Goal: Task Accomplishment & Management: Manage account settings

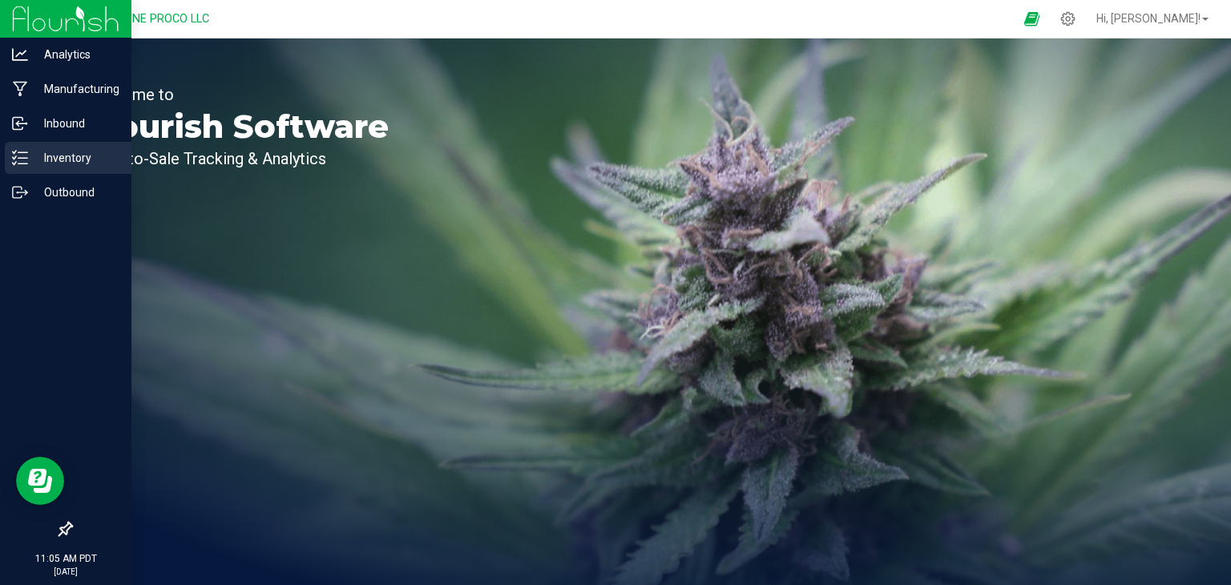
click at [25, 161] on icon at bounding box center [20, 158] width 16 height 16
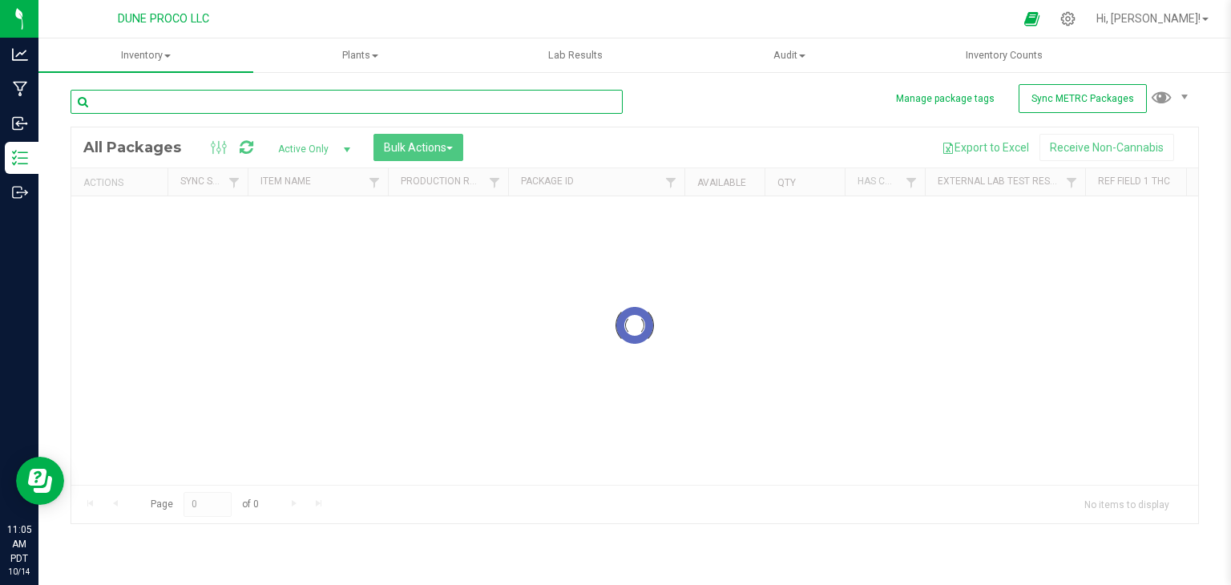
click at [284, 100] on input "text" at bounding box center [347, 102] width 552 height 24
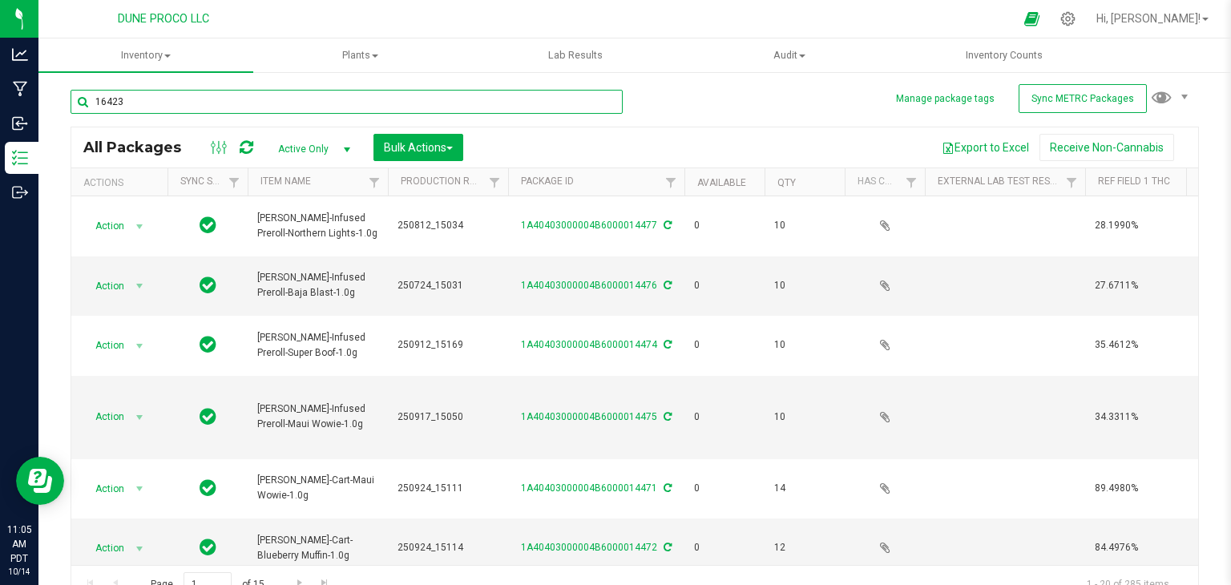
type input "16423"
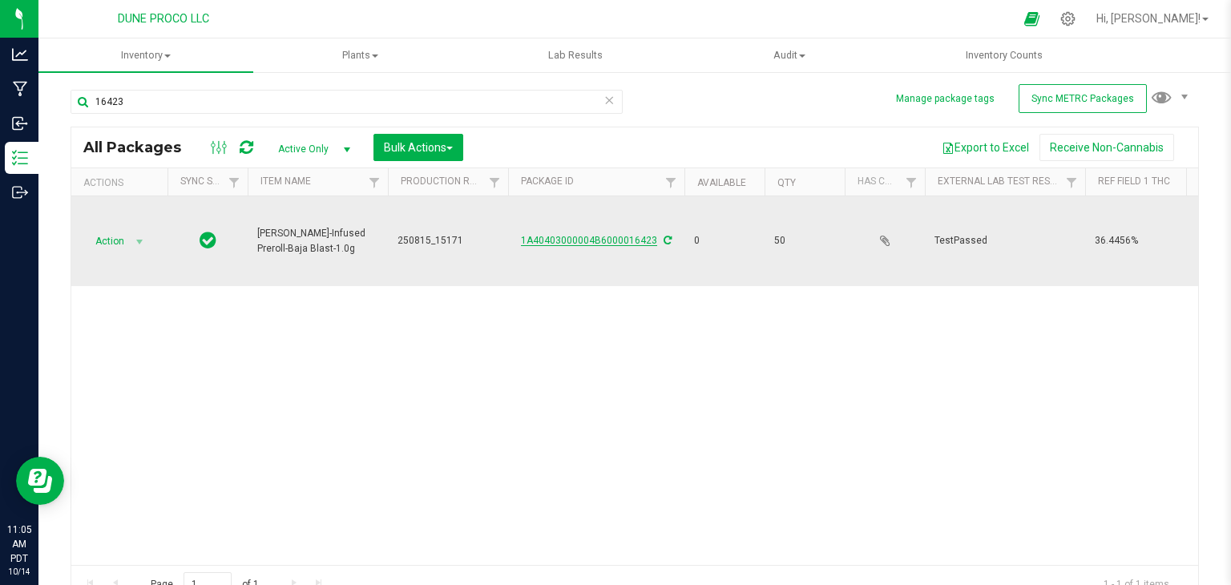
click at [620, 235] on link "1A40403000004B6000016423" at bounding box center [589, 240] width 136 height 11
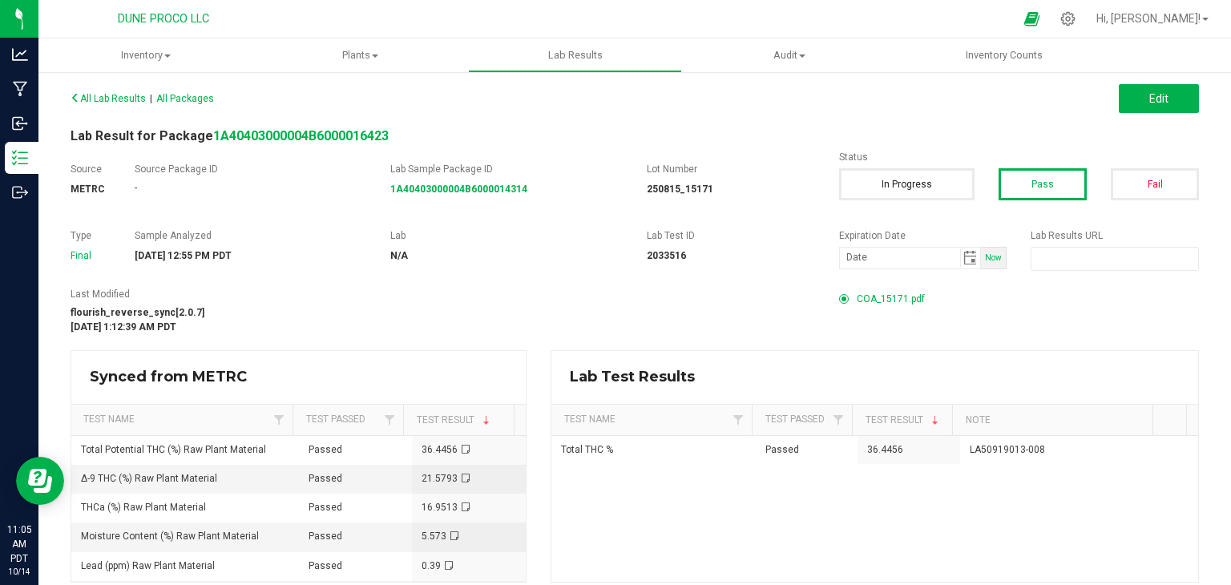
click at [872, 311] on div "Last Modified flourish_reverse_sync[2.0.7] [DATE] 1:12:39 AM PDT COA_15171.pdf" at bounding box center [635, 310] width 1153 height 47
click at [878, 293] on span "COA_15171.pdf" at bounding box center [891, 299] width 68 height 24
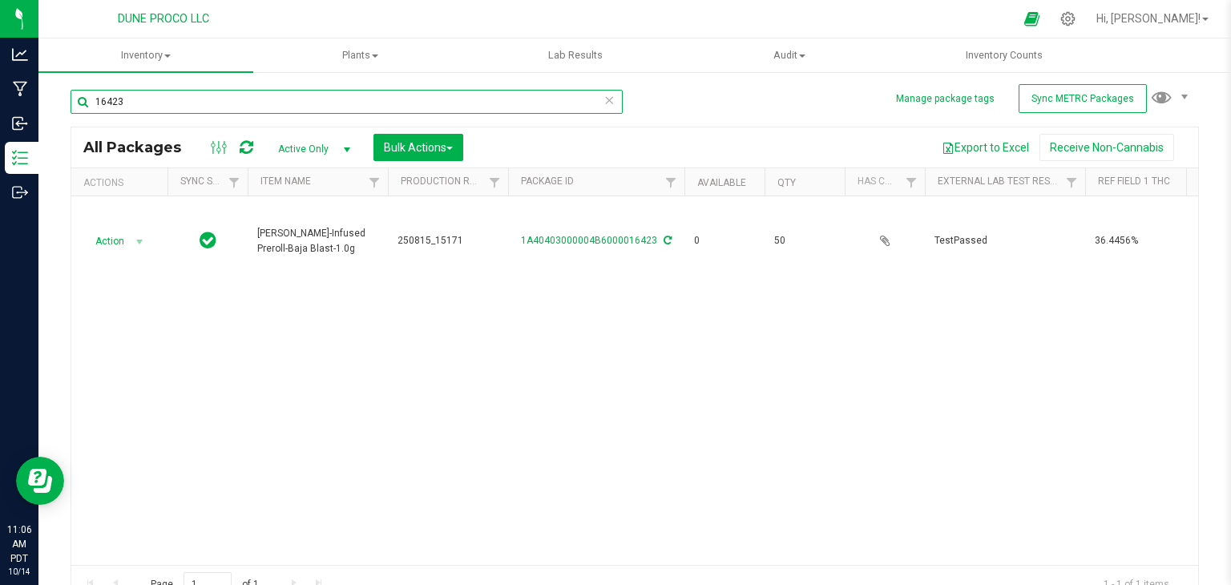
click at [209, 103] on input "16423" at bounding box center [347, 102] width 552 height 24
type input "16415"
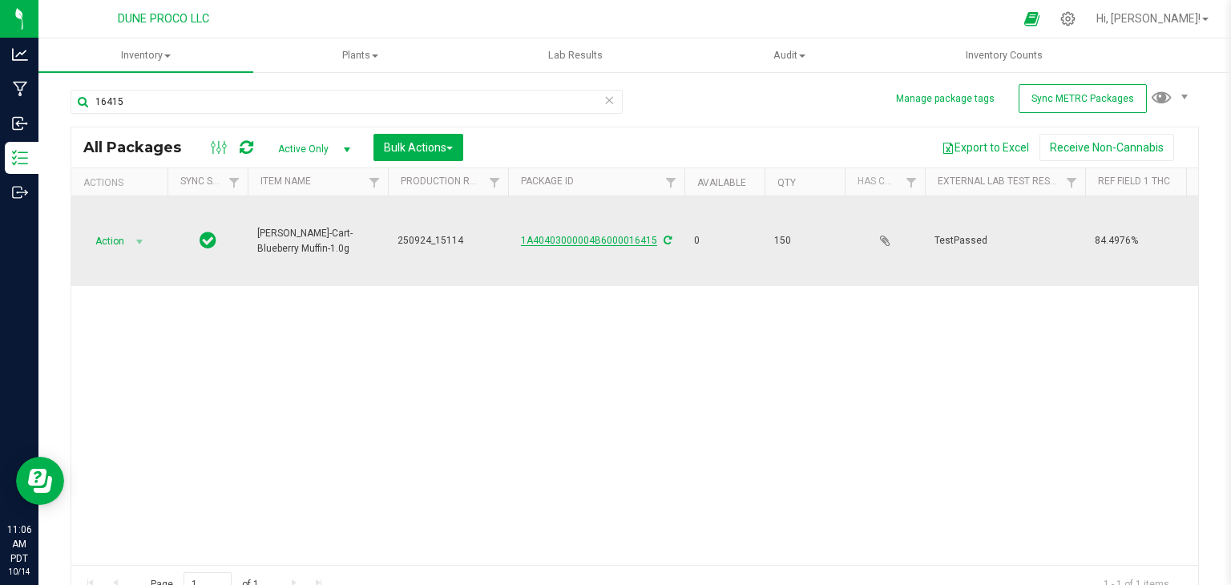
click at [587, 235] on link "1A40403000004B6000016415" at bounding box center [589, 240] width 136 height 11
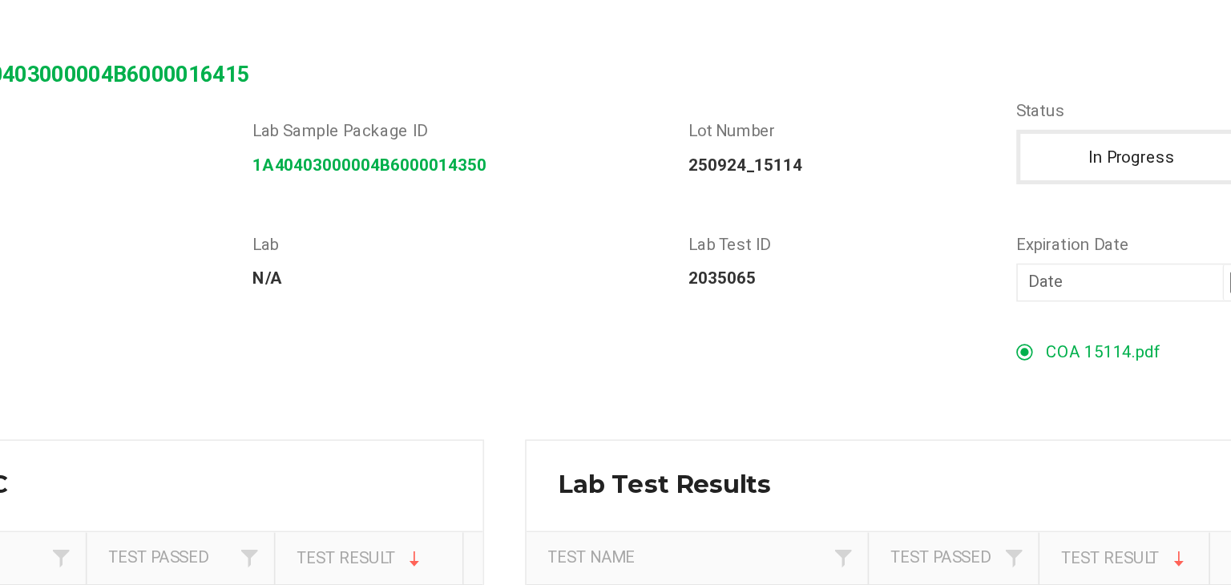
click at [896, 292] on span "COA 15114.pdf" at bounding box center [890, 299] width 67 height 24
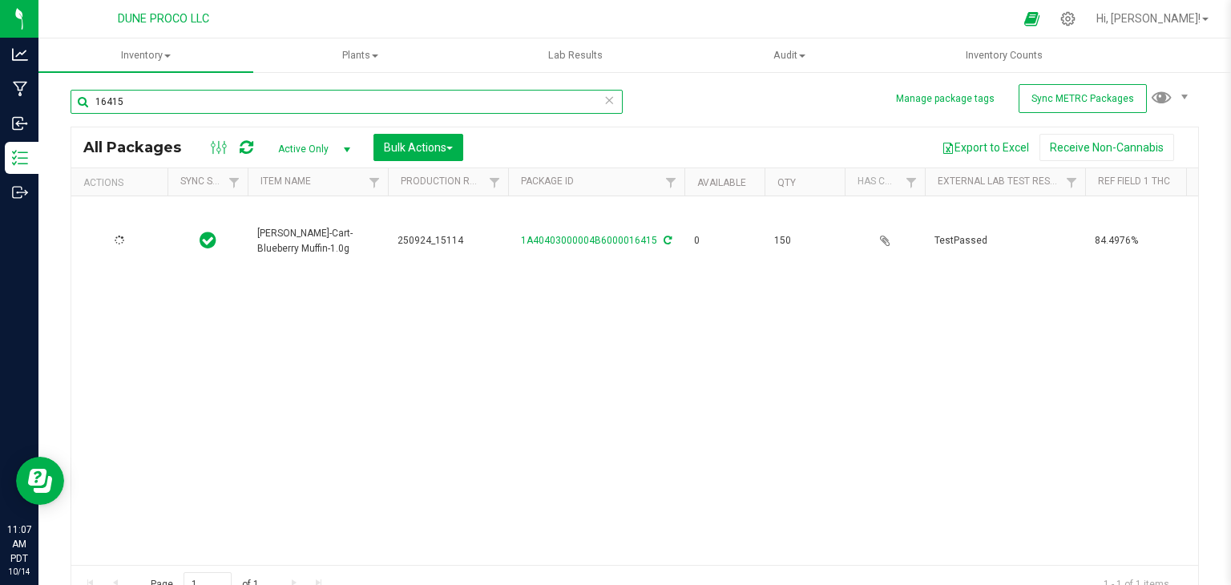
click at [310, 100] on input "16415" at bounding box center [347, 102] width 552 height 24
type input "16425"
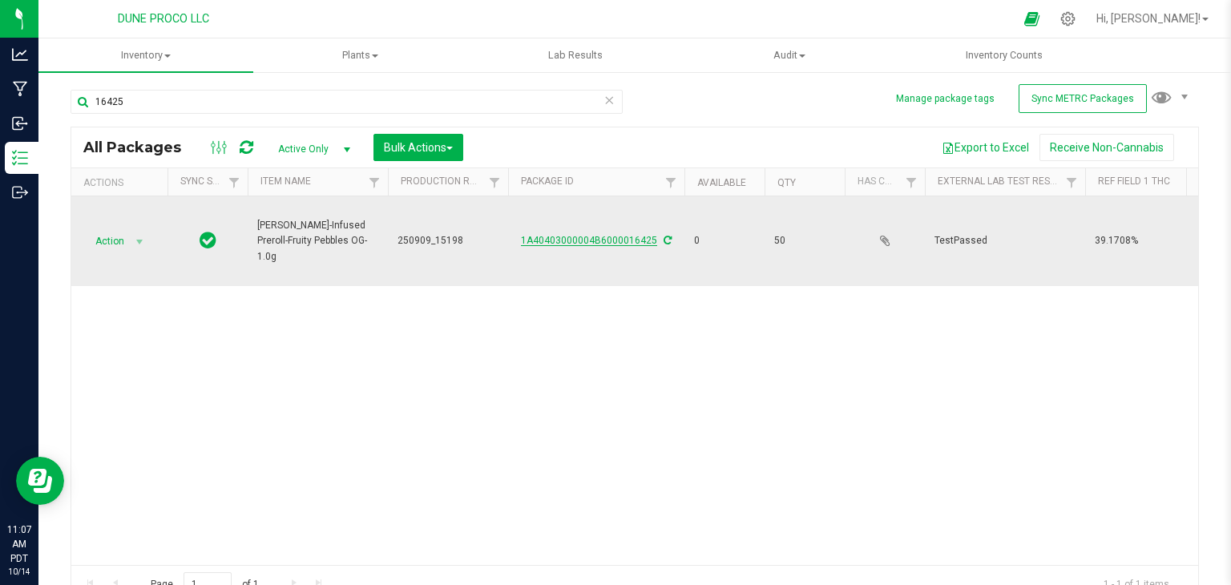
click at [632, 235] on link "1A40403000004B6000016425" at bounding box center [589, 240] width 136 height 11
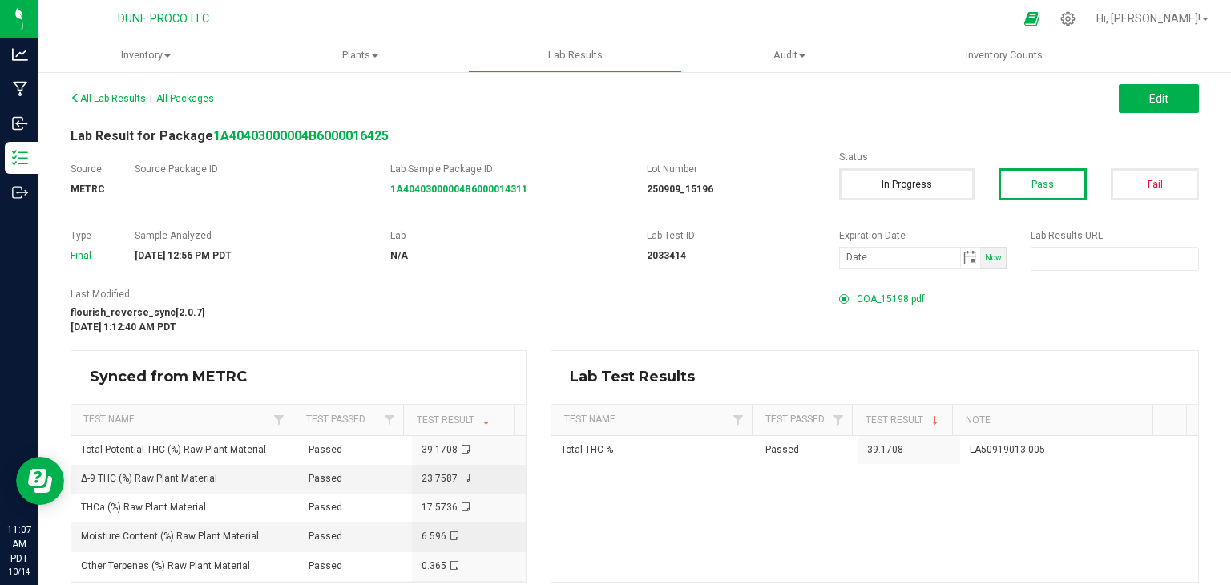
click at [883, 304] on span "COA_15198.pdf" at bounding box center [891, 299] width 68 height 24
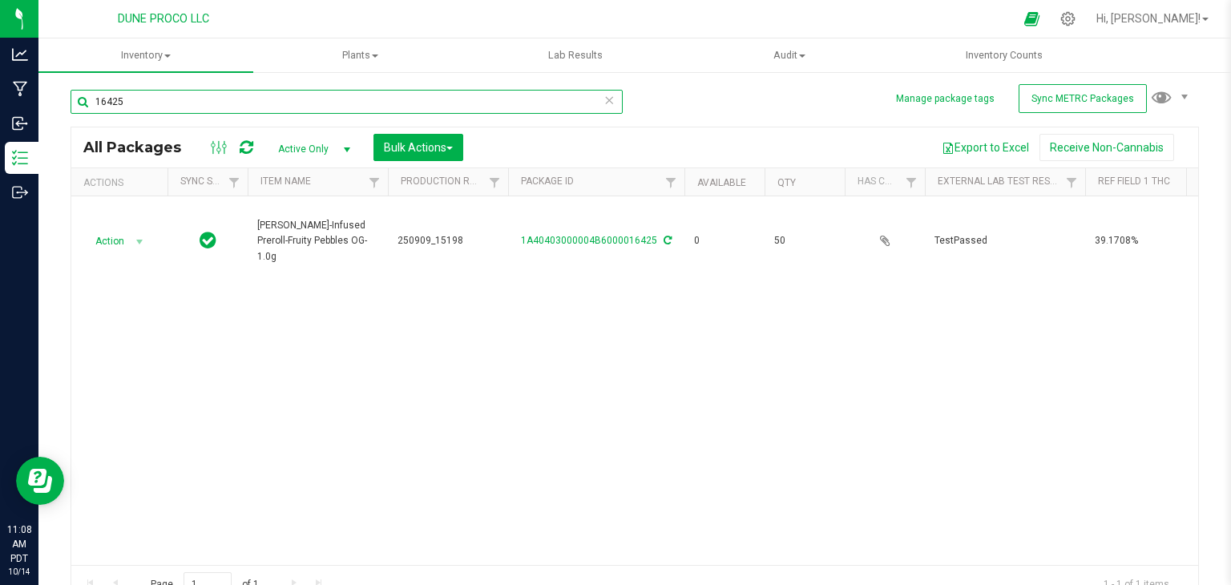
click at [172, 105] on input "16425" at bounding box center [347, 102] width 552 height 24
type input "16422"
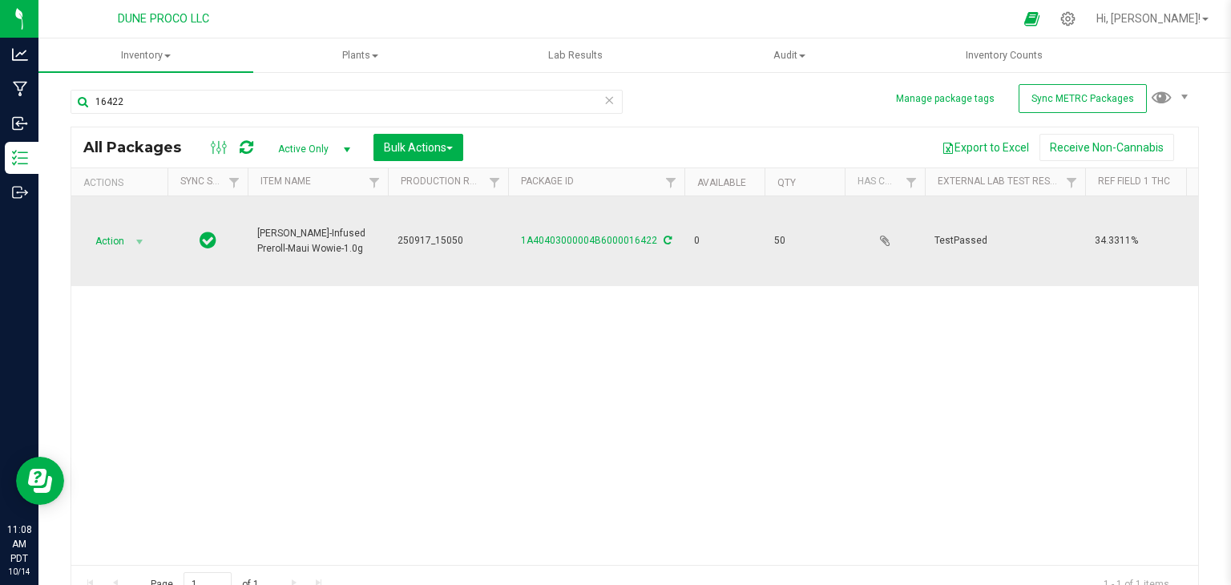
click at [573, 226] on td "1A40403000004B6000016422" at bounding box center [596, 241] width 176 height 90
click at [574, 228] on td "1A40403000004B6000016422" at bounding box center [596, 241] width 176 height 90
click at [586, 239] on link "1A40403000004B6000016422" at bounding box center [589, 240] width 136 height 11
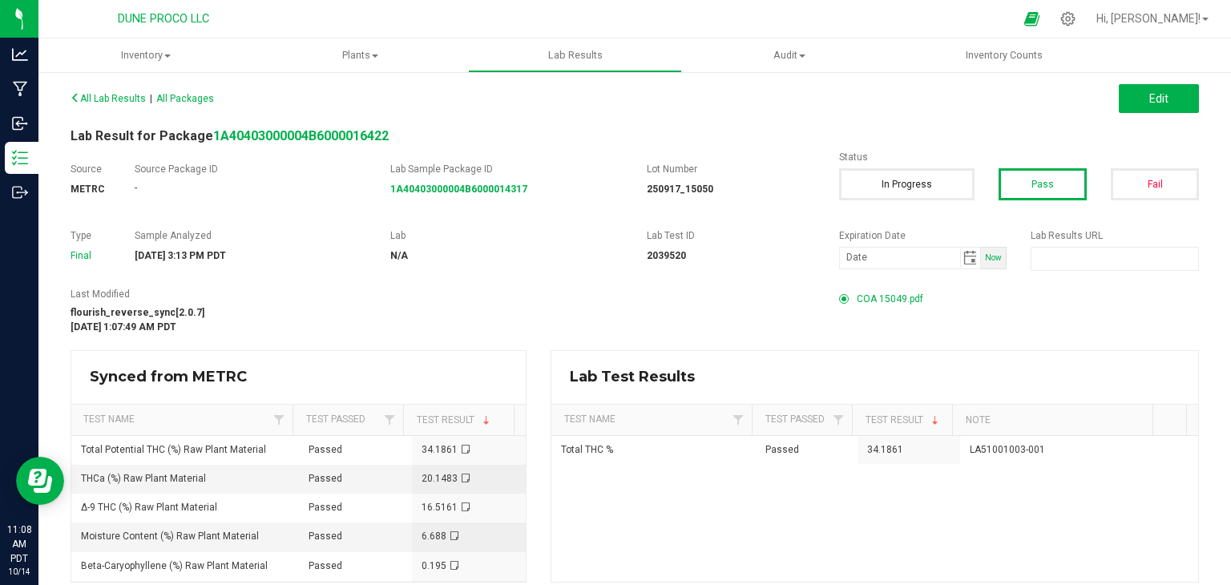
click at [865, 302] on span "COA 15049.pdf" at bounding box center [890, 299] width 67 height 24
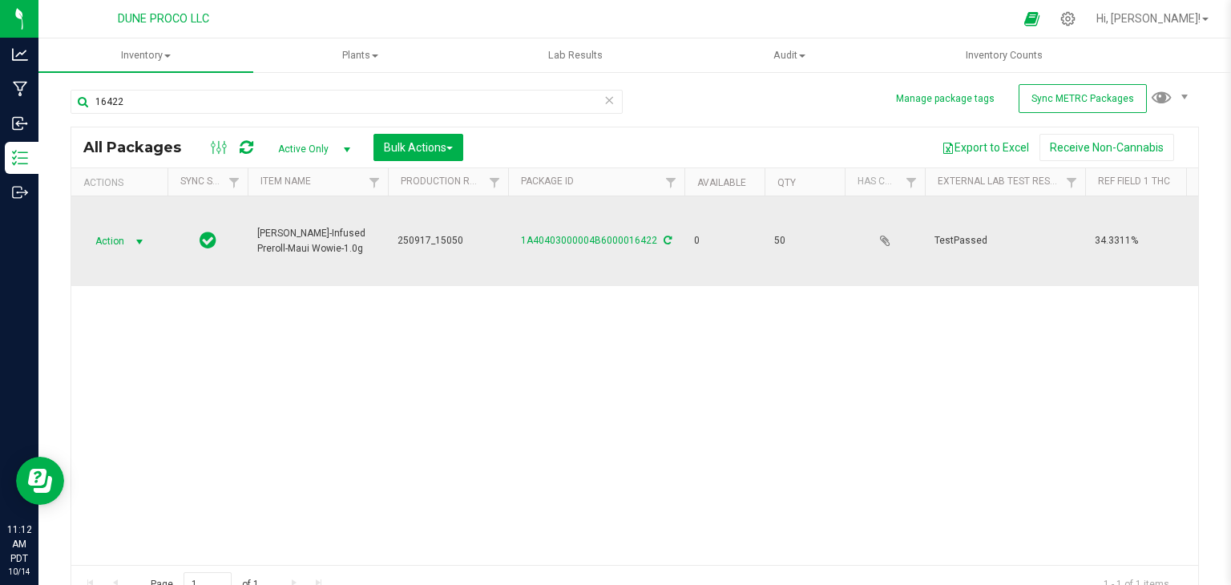
click at [138, 230] on span "select" at bounding box center [139, 241] width 23 height 22
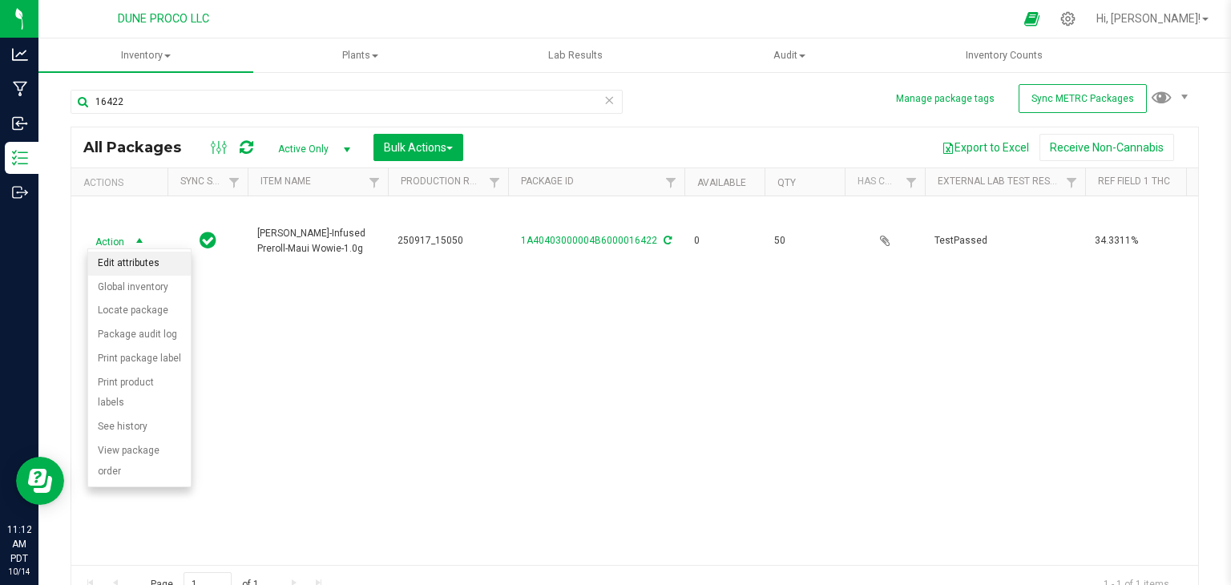
click at [147, 266] on li "Edit attributes" at bounding box center [139, 264] width 103 height 24
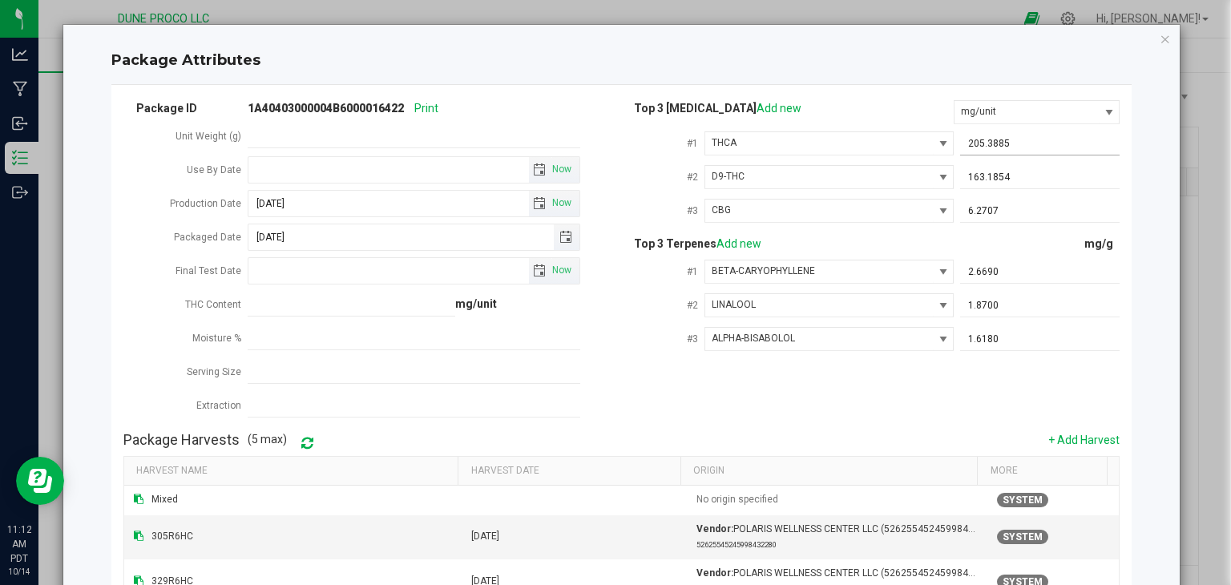
click at [1013, 140] on span "205.3885 205.3885" at bounding box center [1040, 143] width 160 height 23
type input "2"
paste input "201.4826"
type input "201.4826"
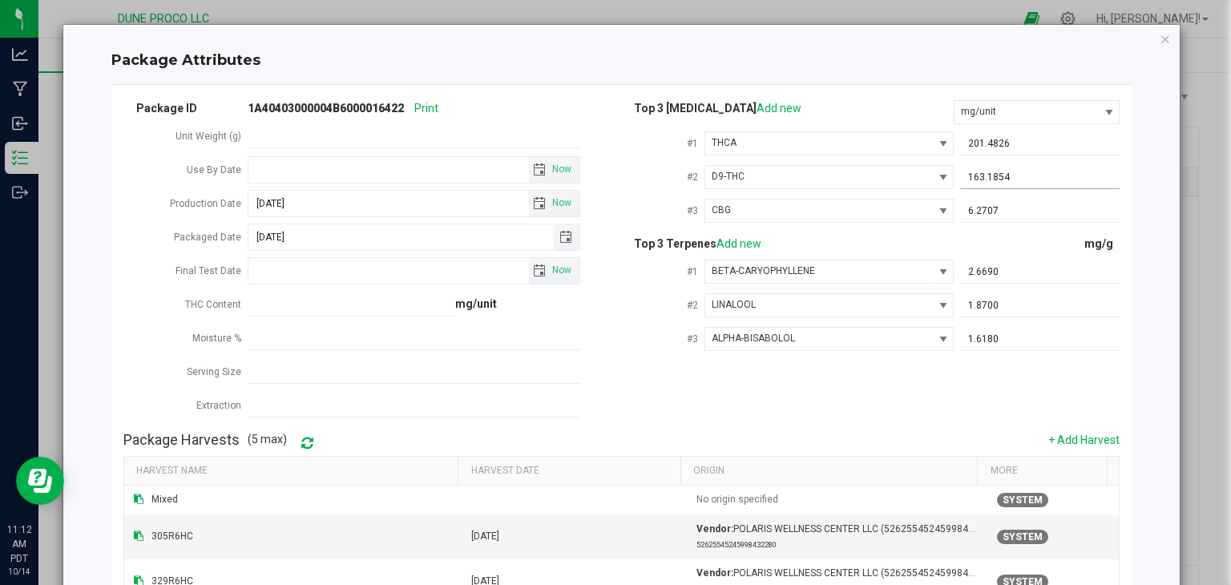
drag, startPoint x: 1004, startPoint y: 176, endPoint x: 860, endPoint y: 193, distance: 145.3
click at [860, 193] on div "#2 D9-THC 163.1854 163.1854" at bounding box center [870, 179] width 499 height 34
paste input "165.161"
type input "165.161"
type input "165.1610"
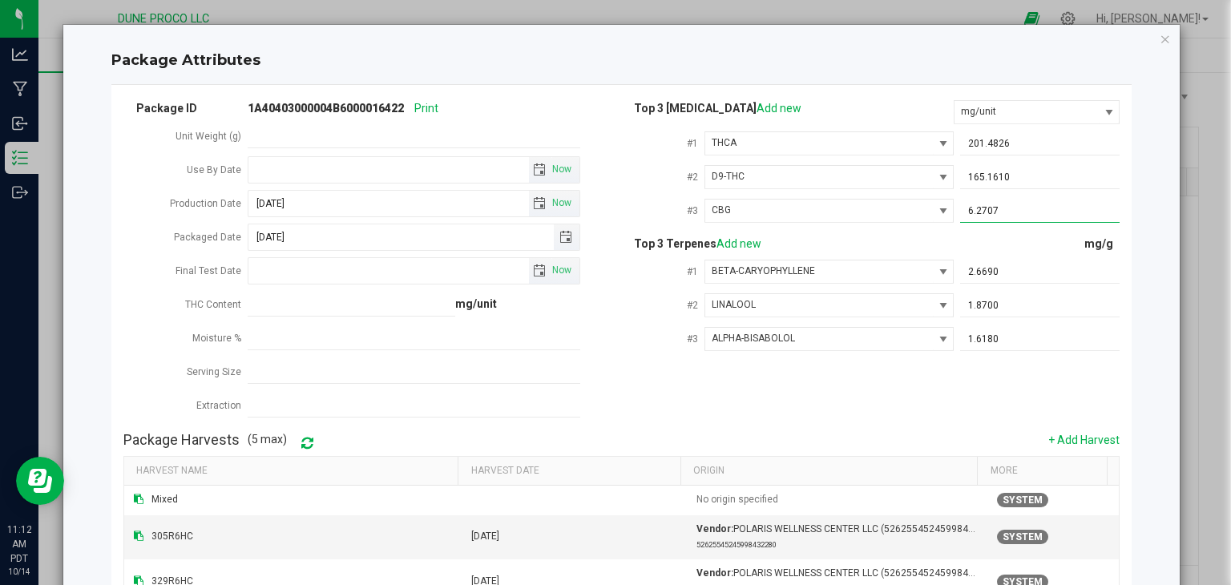
drag, startPoint x: 1001, startPoint y: 207, endPoint x: 783, endPoint y: 242, distance: 220.9
click at [783, 242] on div "Top 3 [MEDICAL_DATA] Add new mg/unit #1 [GEOGRAPHIC_DATA] 201.4826 201.4826 #2 …" at bounding box center [870, 231] width 499 height 266
paste input "6.5214"
type input "6.5214"
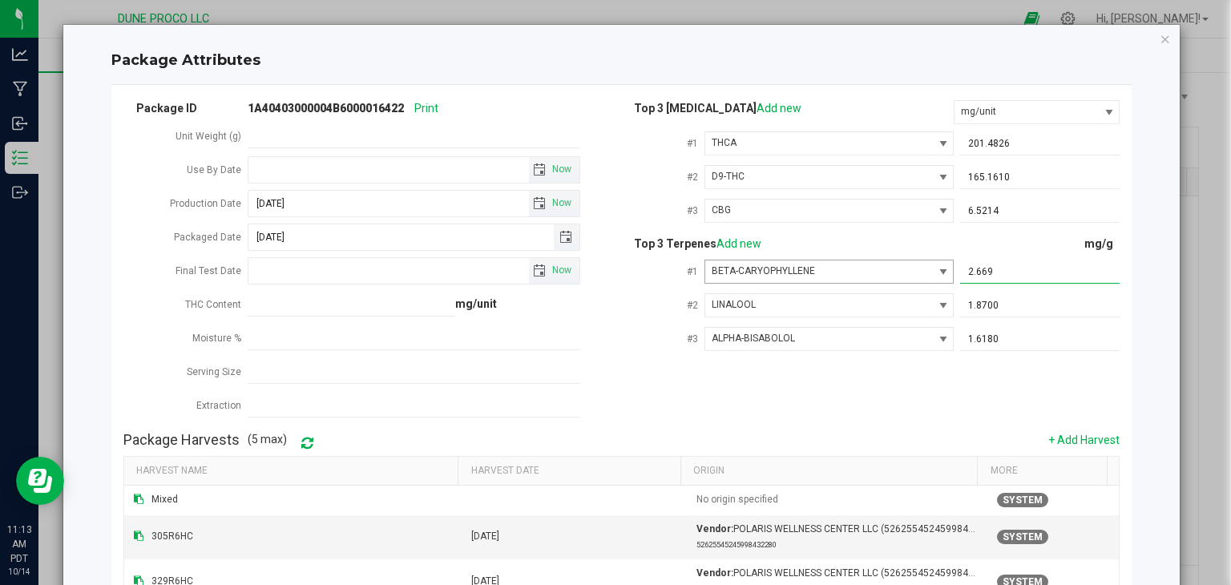
drag, startPoint x: 1047, startPoint y: 272, endPoint x: 920, endPoint y: 263, distance: 126.9
click at [920, 263] on div "#1 BETA-CARYOPHYLLENE 2.6690 2.669" at bounding box center [870, 273] width 499 height 34
paste input "1.947"
type input "1.947"
type input "1.9470"
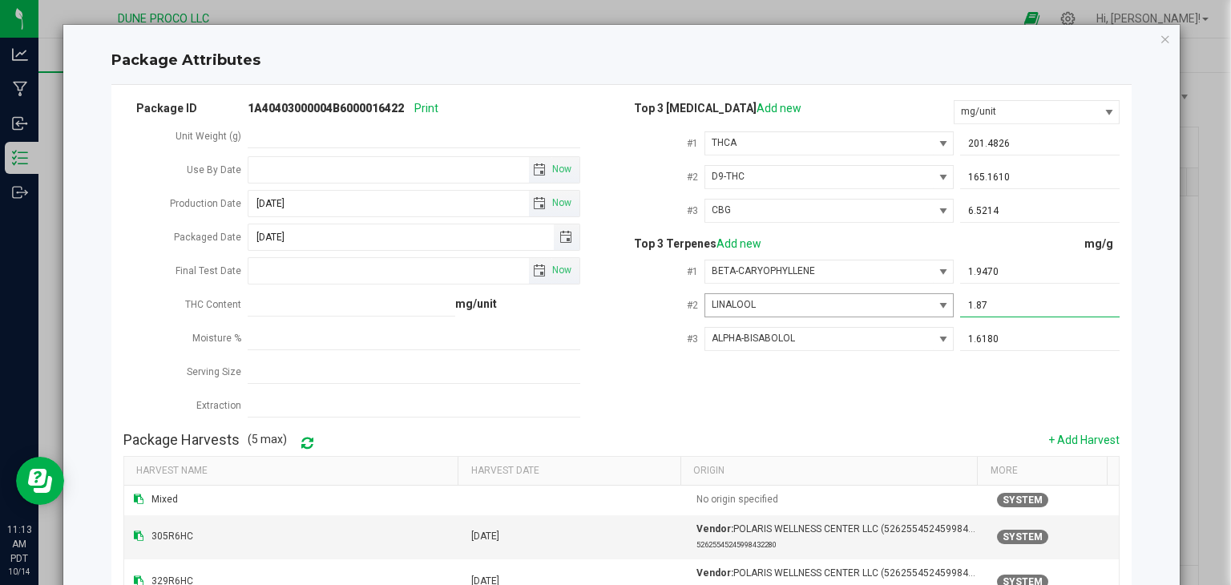
drag, startPoint x: 1002, startPoint y: 309, endPoint x: 801, endPoint y: 316, distance: 201.3
click at [801, 316] on div "#2 [GEOGRAPHIC_DATA] 1.8700 1.87" at bounding box center [870, 307] width 499 height 34
paste input "1.451"
type input "1.451"
type input "1.4510"
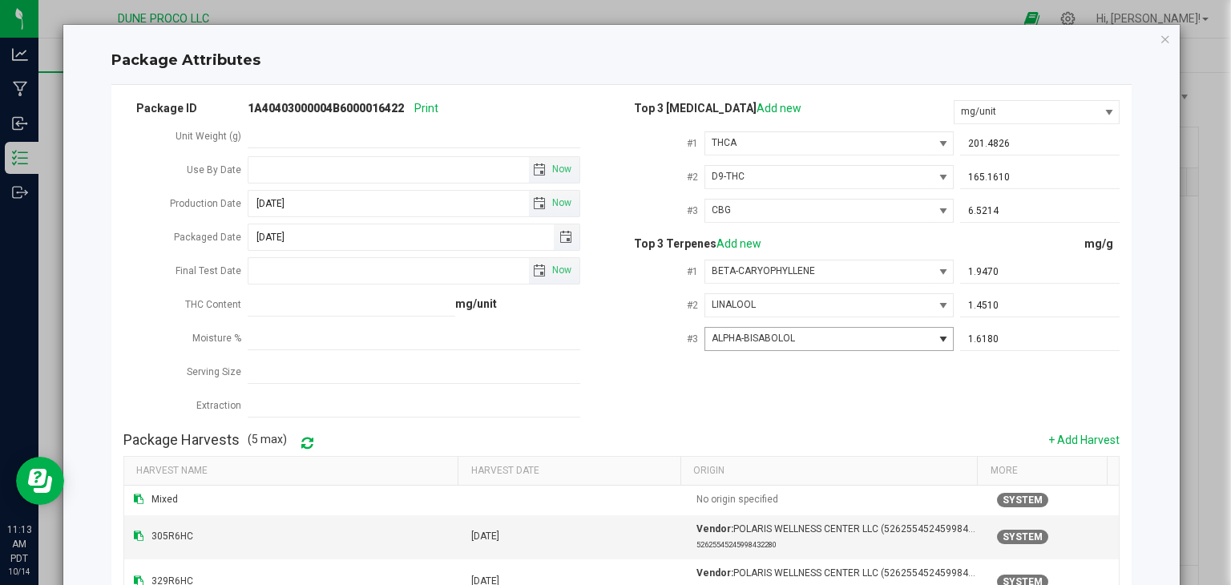
click at [933, 337] on button "Select" at bounding box center [943, 339] width 20 height 22
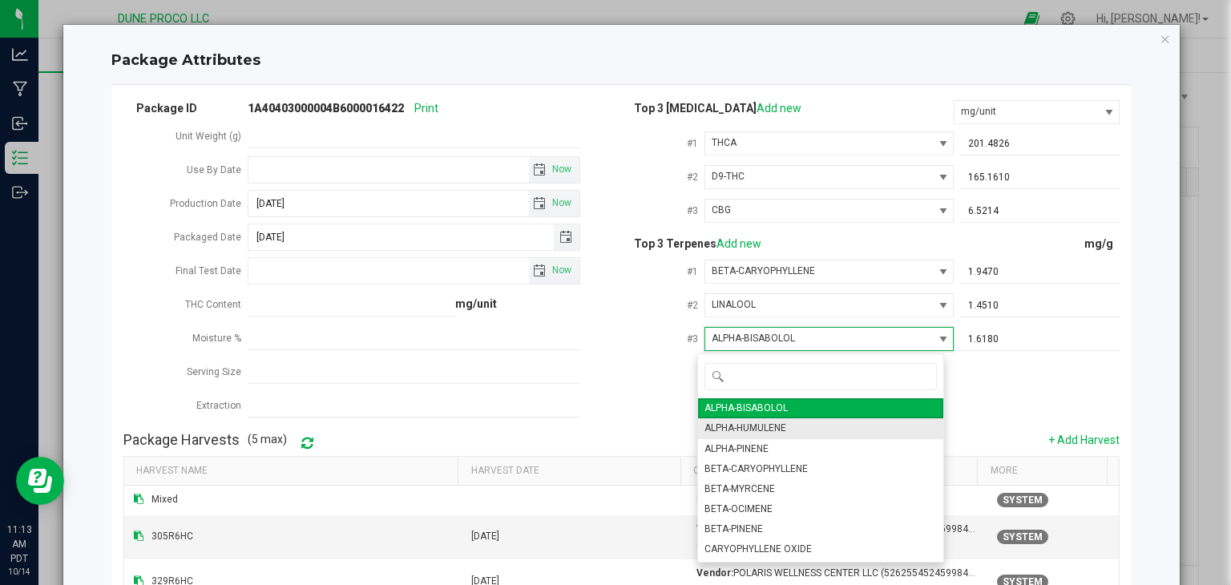
click at [852, 430] on li "ALPHA-HUMULENE" at bounding box center [820, 428] width 245 height 20
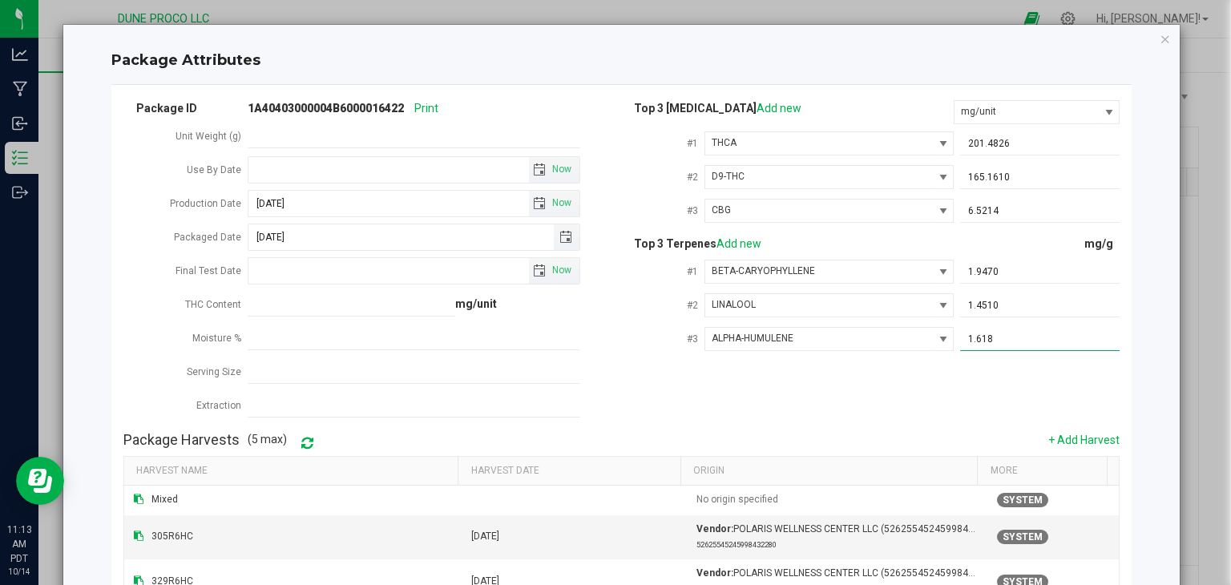
click at [999, 343] on span "1.6180 1.618" at bounding box center [1040, 339] width 160 height 23
type input "1"
click at [999, 343] on input "text" at bounding box center [1028, 339] width 136 height 22
paste input "0.722"
type input "0.722"
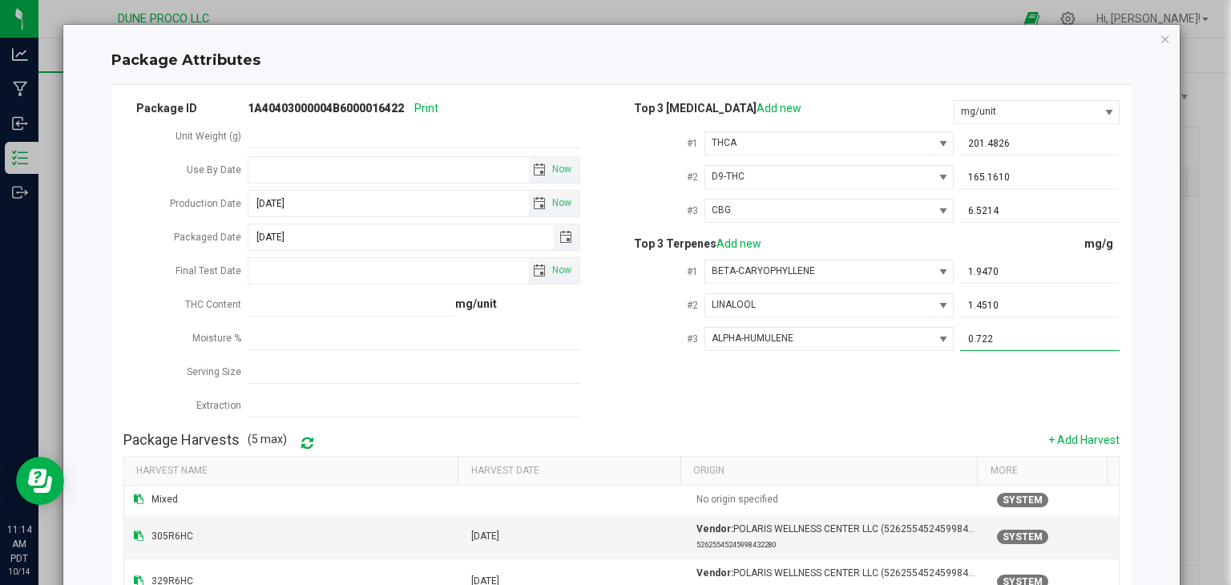
scroll to position [208, 0]
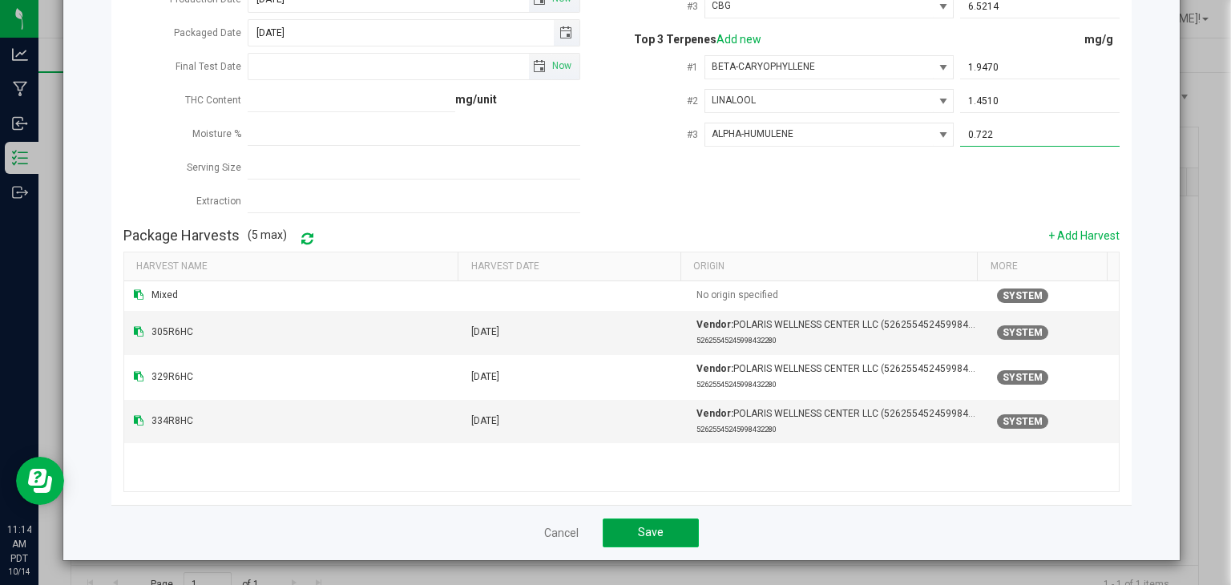
type input "0.7220"
click at [676, 530] on button "Save" at bounding box center [651, 533] width 96 height 29
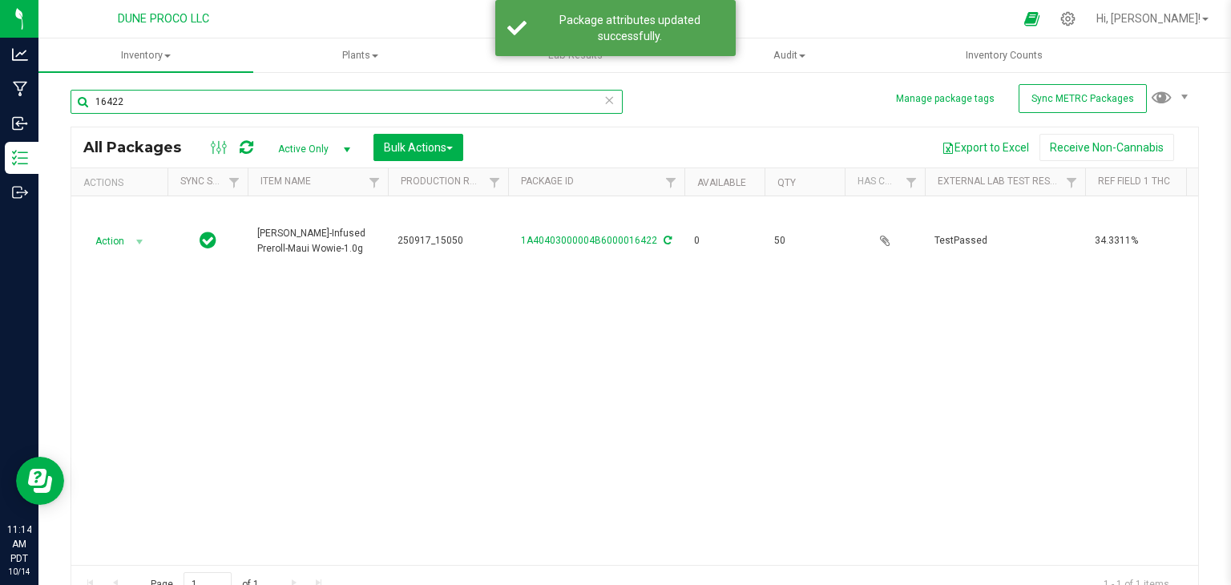
click at [312, 96] on input "16422" at bounding box center [347, 102] width 552 height 24
type input "1"
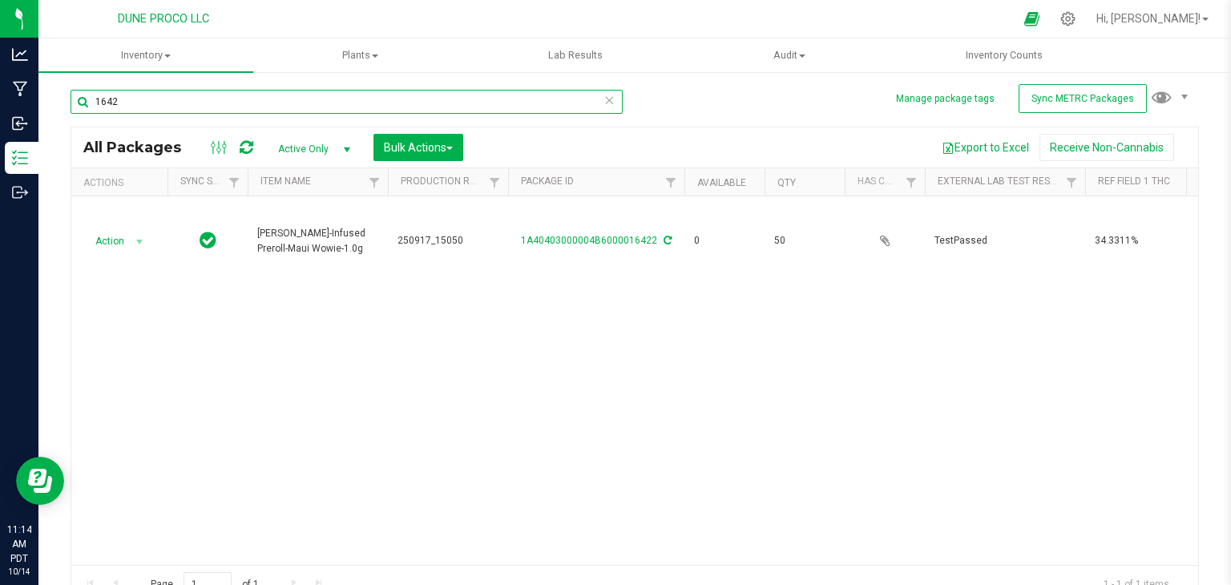
type input "16422"
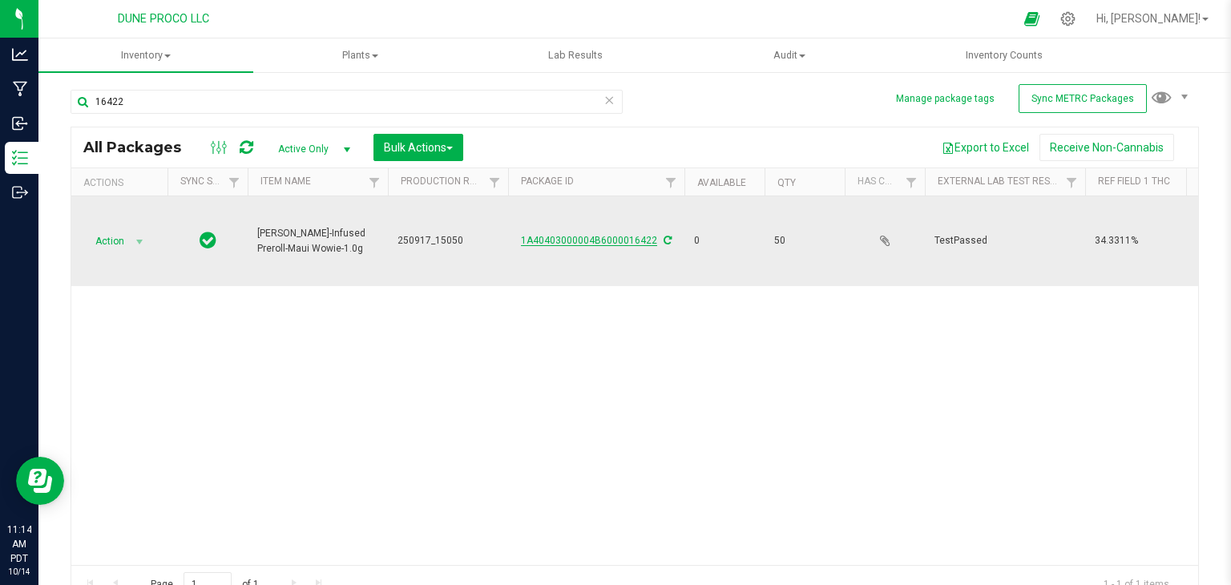
click at [614, 238] on link "1A40403000004B6000016422" at bounding box center [589, 240] width 136 height 11
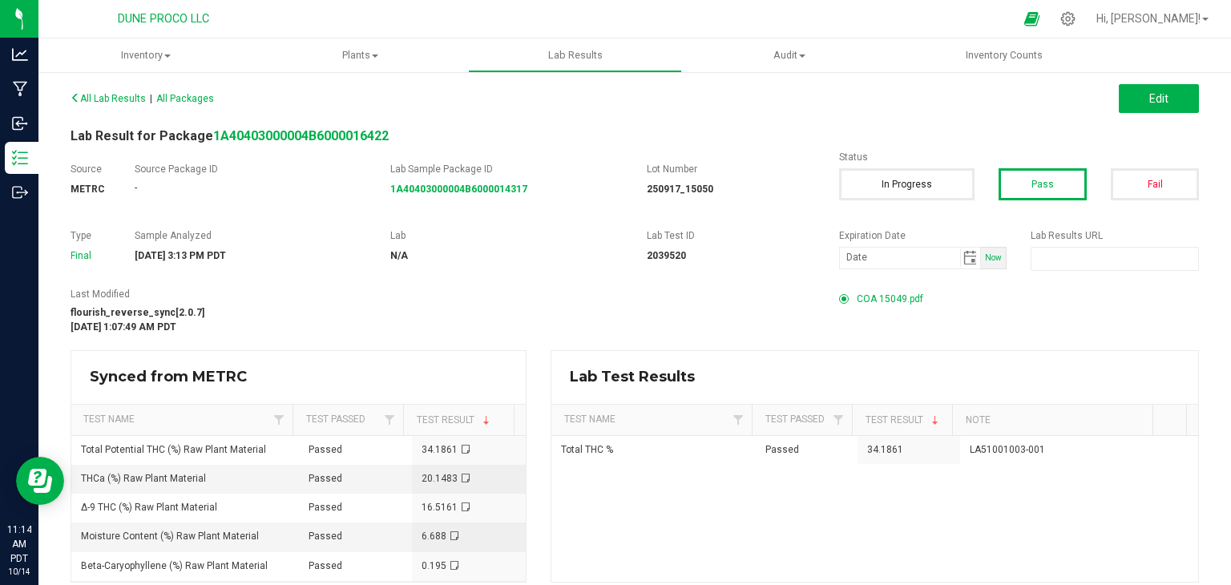
click at [895, 306] on span "COA 15049.pdf" at bounding box center [890, 299] width 67 height 24
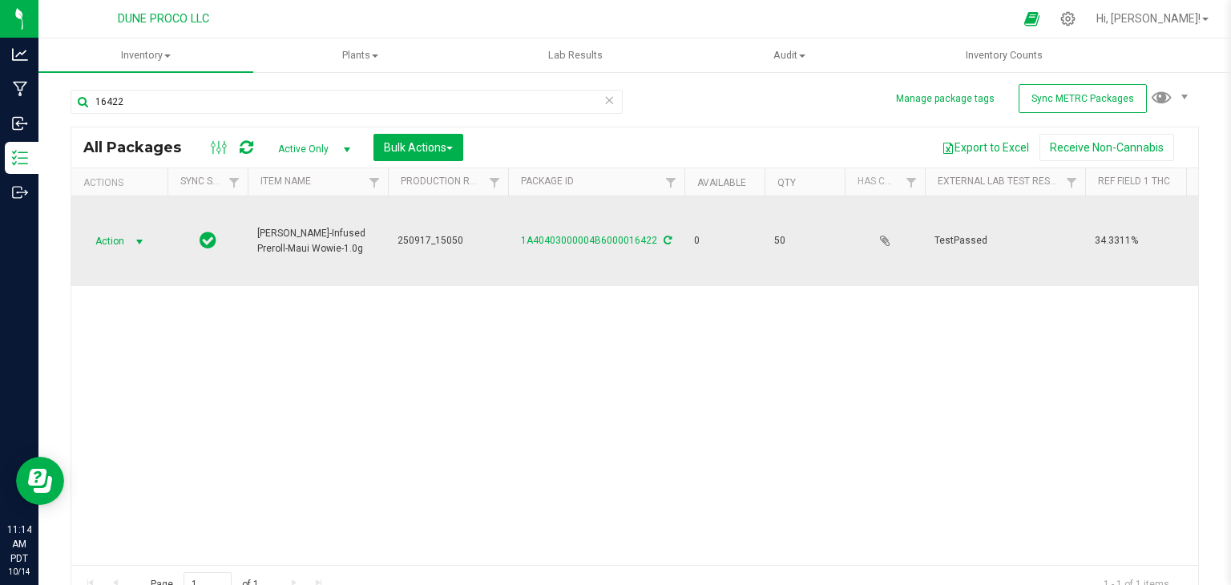
click at [116, 241] on span "Action" at bounding box center [108, 241] width 43 height 22
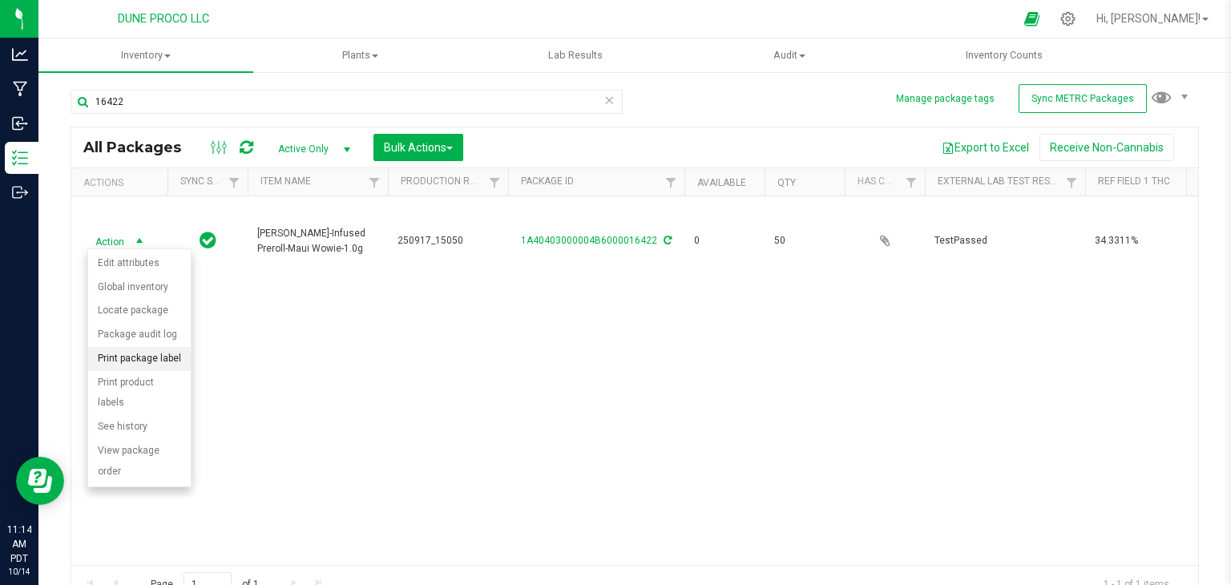
click at [145, 358] on li "Print package label" at bounding box center [139, 359] width 103 height 24
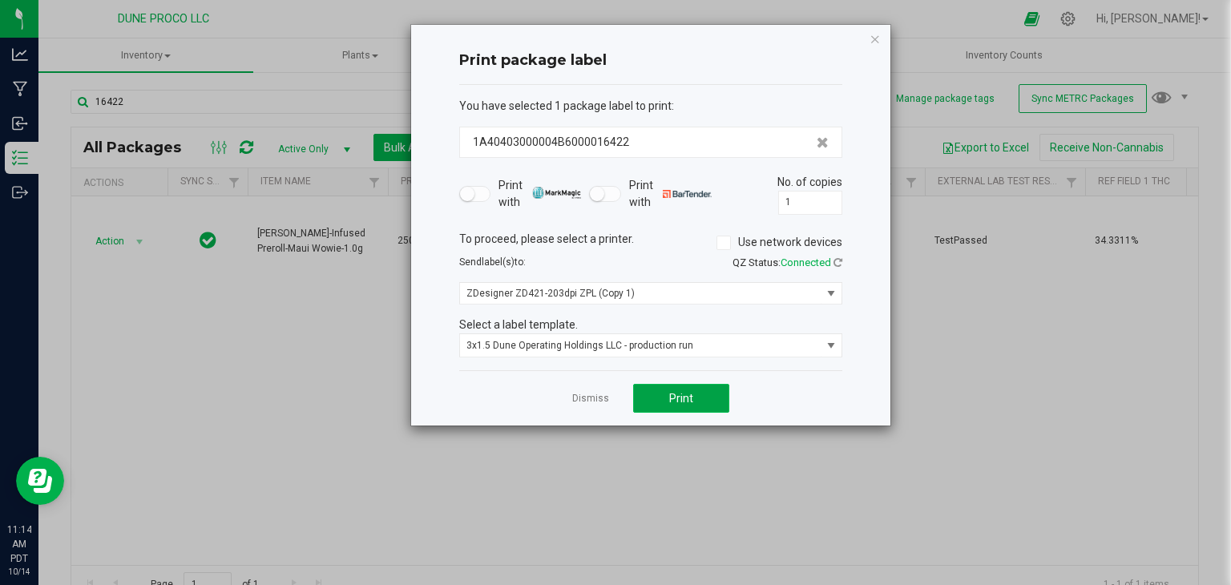
click at [714, 402] on button "Print" at bounding box center [681, 398] width 96 height 29
click at [872, 40] on icon "button" at bounding box center [875, 38] width 11 height 19
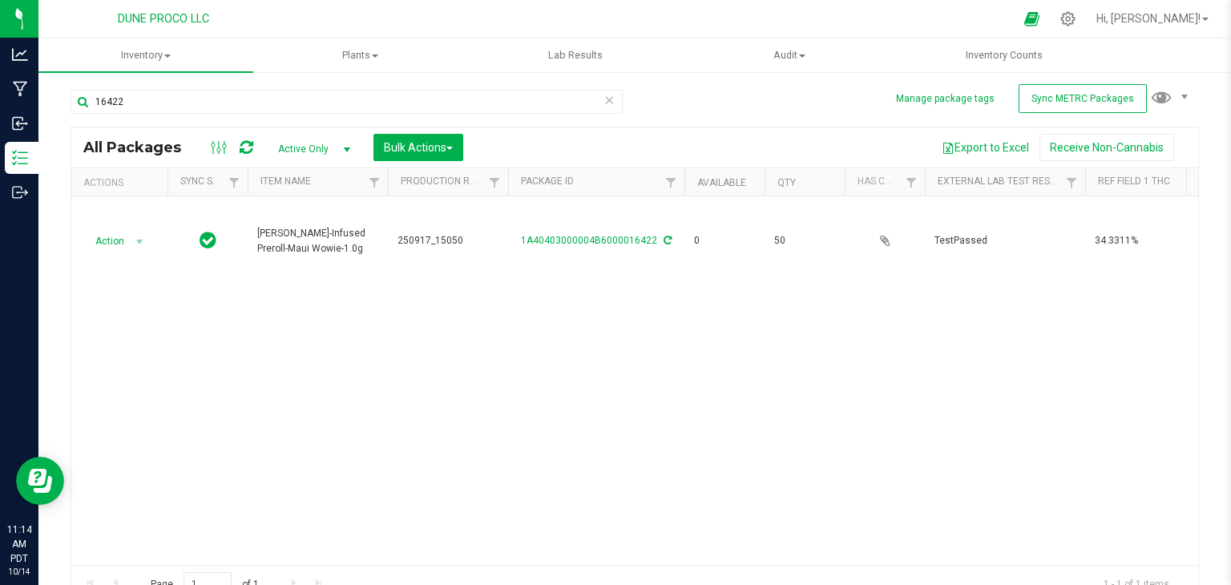
click at [244, 151] on icon at bounding box center [247, 147] width 14 height 16
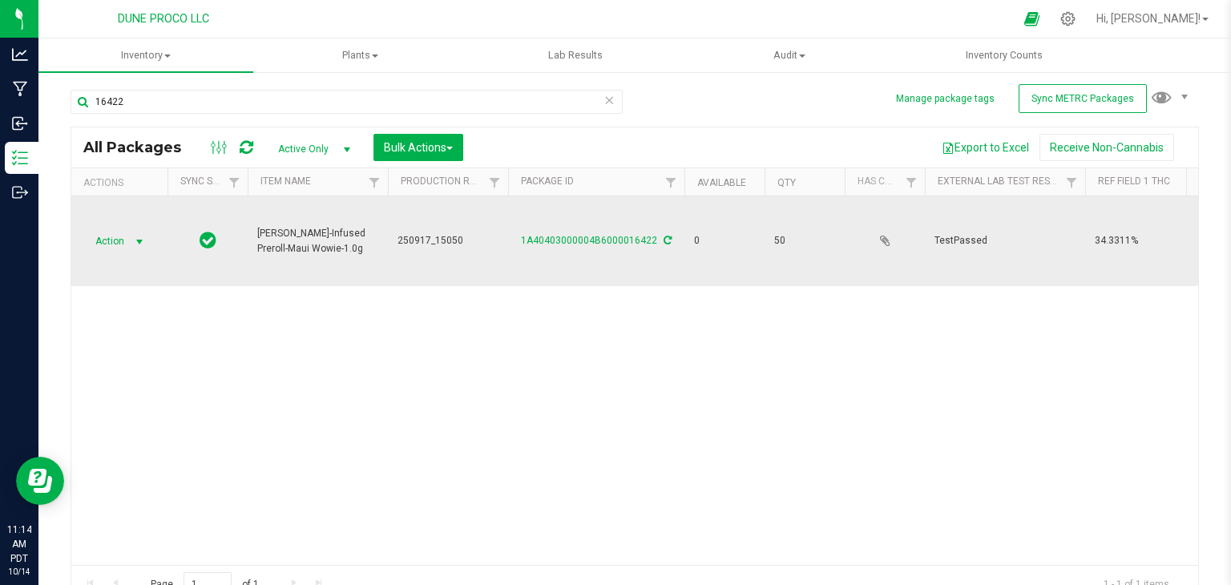
click at [138, 248] on span "select" at bounding box center [139, 241] width 23 height 22
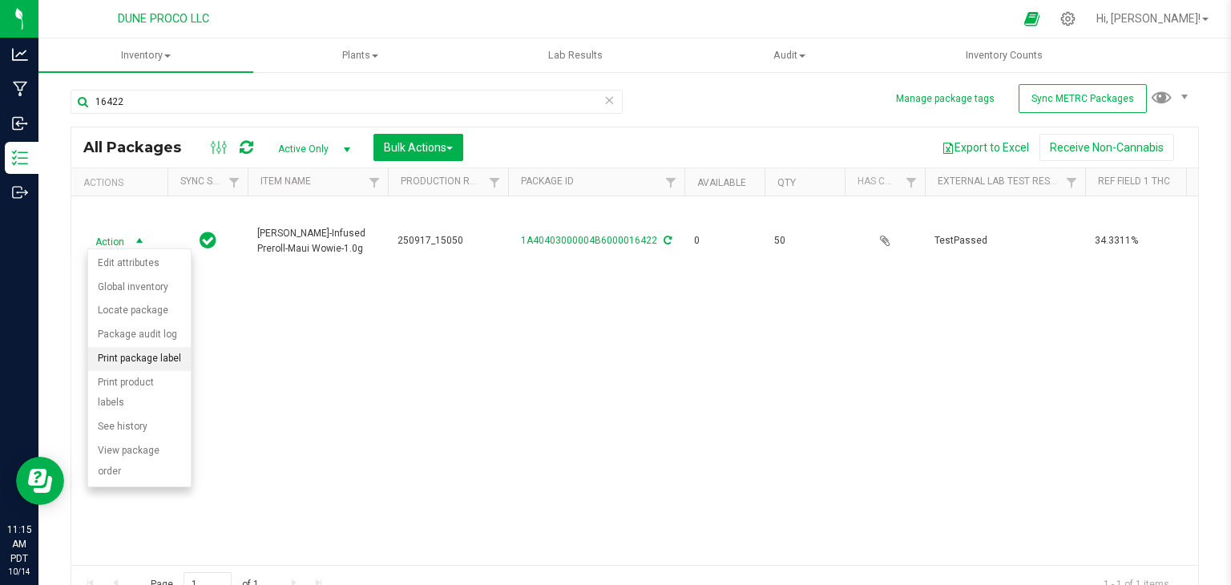
click at [168, 364] on li "Print package label" at bounding box center [139, 359] width 103 height 24
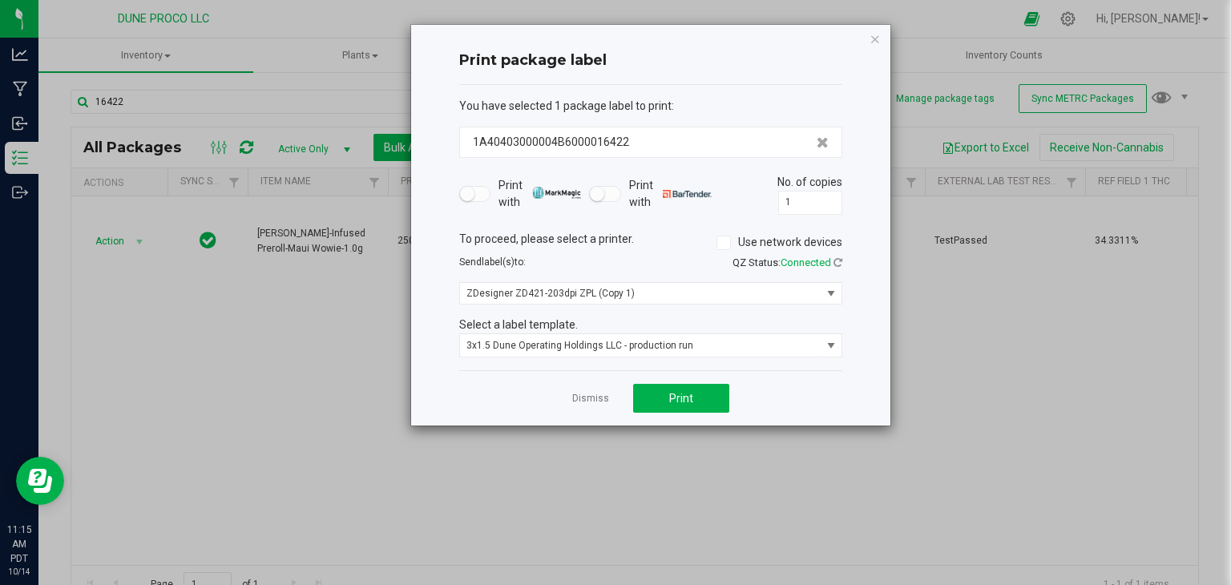
click at [693, 363] on div "You have selected 1 package label to print : 1A40403000004B6000016422 Print wit…" at bounding box center [650, 228] width 383 height 286
click at [705, 394] on button "Print" at bounding box center [681, 398] width 96 height 29
click at [878, 37] on icon "button" at bounding box center [875, 38] width 11 height 19
